Goal: Communication & Community: Connect with others

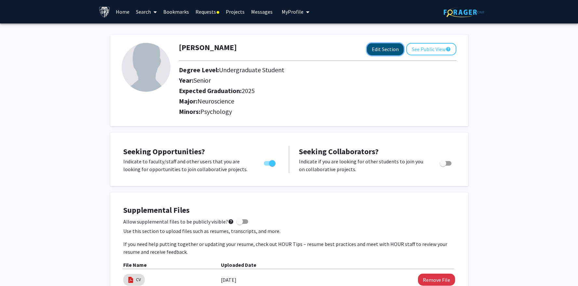
click at [389, 49] on button "Edit Section" at bounding box center [385, 49] width 37 height 12
select select "senior"
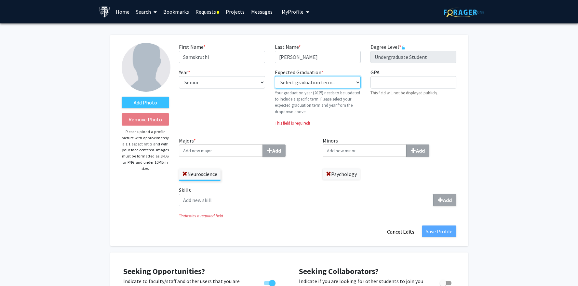
click at [290, 83] on select "Select graduation term... Previous: 2025 (Please select a specific term) Spring…" at bounding box center [318, 82] width 86 height 12
select select "30: spring_2025"
click at [275, 76] on select "Select graduation term... Previous: 2025 (Please select a specific term) Spring…" at bounding box center [318, 82] width 86 height 12
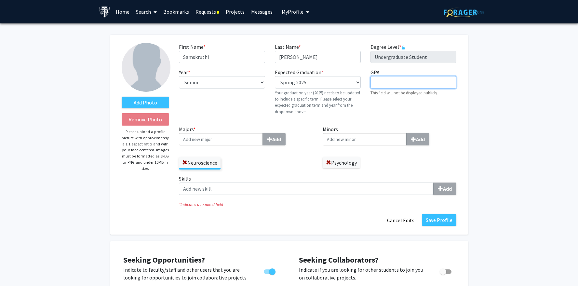
click at [378, 82] on input "GPA required" at bounding box center [413, 82] width 86 height 12
type input "3.95"
click at [252, 82] on select "--- First-year Sophomore Junior Senior Postbaccalaureate Certificate" at bounding box center [222, 82] width 86 height 12
click at [302, 124] on div "First Name * required Samskruthi Last Name * required [PERSON_NAME] Degree Leve…" at bounding box center [317, 84] width 287 height 82
click at [404, 221] on button "Cancel Edits" at bounding box center [401, 220] width 36 height 12
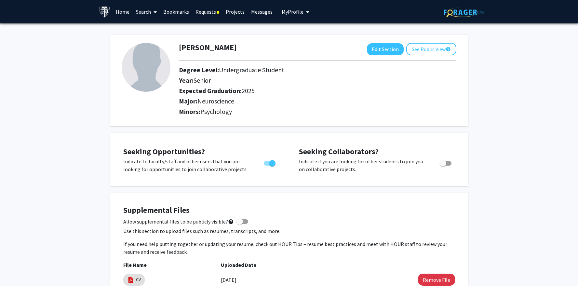
click at [262, 10] on link "Messages" at bounding box center [262, 11] width 28 height 23
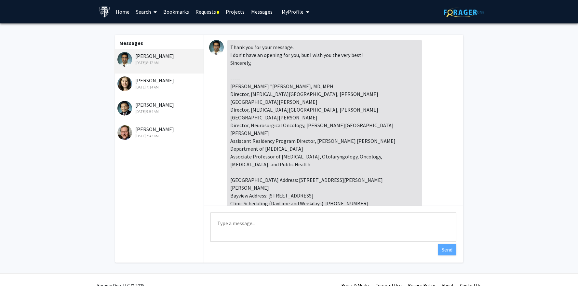
click at [146, 84] on div "[PERSON_NAME] [DATE] 7:14 AM" at bounding box center [159, 83] width 85 height 14
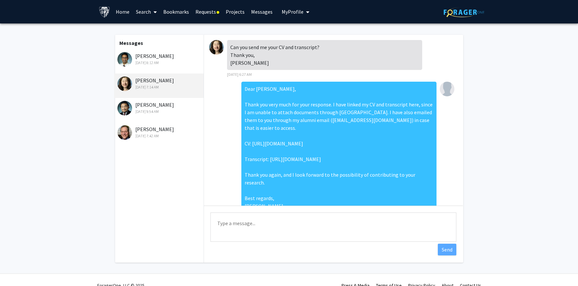
click at [154, 107] on div "[PERSON_NAME] [DATE] 9:54 AM" at bounding box center [159, 108] width 85 height 14
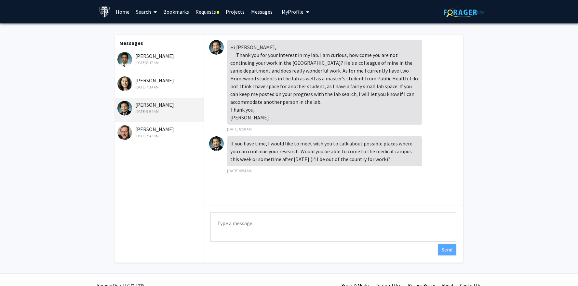
click at [147, 131] on div "[PERSON_NAME] [DATE] 7:42 AM" at bounding box center [159, 132] width 85 height 14
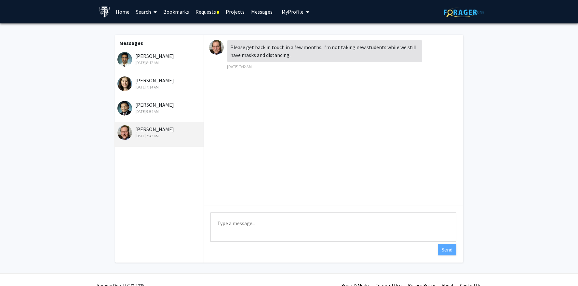
click at [153, 85] on div "[DATE] 7:14 AM" at bounding box center [159, 87] width 85 height 6
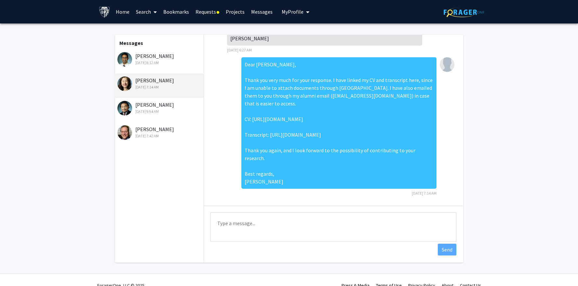
click at [149, 80] on div "[PERSON_NAME] [DATE] 7:14 AM" at bounding box center [159, 83] width 85 height 14
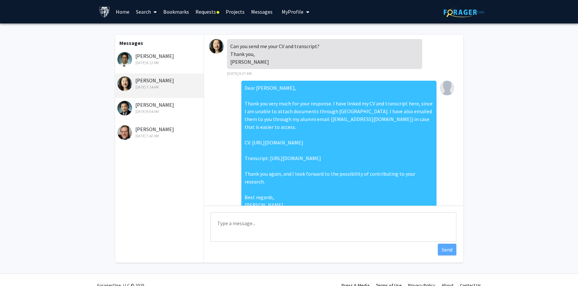
scroll to position [0, 0]
click at [286, 12] on span "My Profile" at bounding box center [293, 11] width 22 height 7
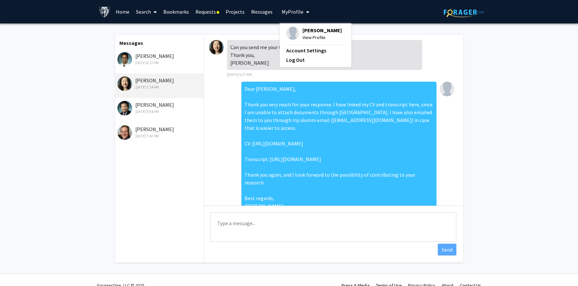
click at [512, 81] on fg-messaging "Messages [PERSON_NAME] [DATE] 8:12 AM [PERSON_NAME] [DATE] 7:14 AM [PERSON_NAME…" at bounding box center [289, 150] width 578 height 254
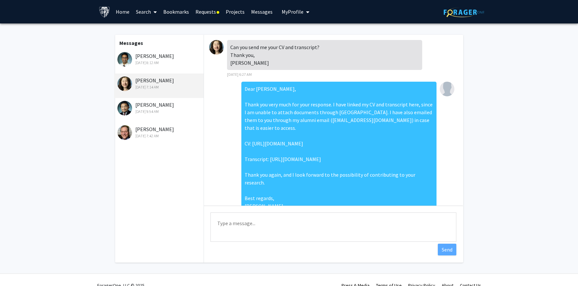
click at [138, 81] on div "[PERSON_NAME] [DATE] 7:14 AM" at bounding box center [159, 83] width 85 height 14
